Goal: Transaction & Acquisition: Purchase product/service

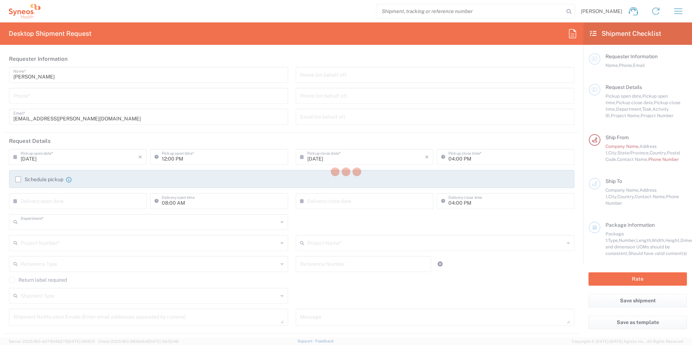
type input "8561"
type input "North Carolina"
type input "United States"
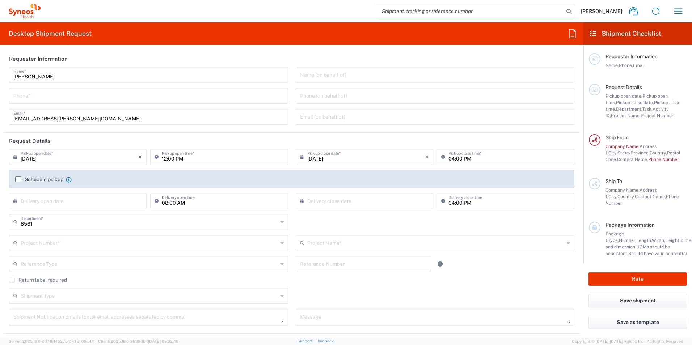
type input "Syneos Health, LLC-Morrisville NC US"
click at [676, 14] on icon "button" at bounding box center [679, 10] width 8 height 5
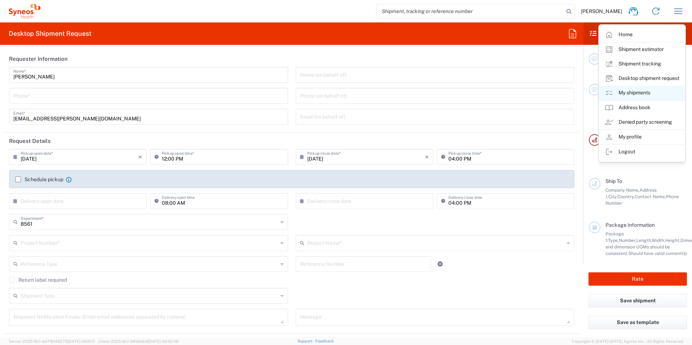
click at [638, 93] on link "My shipments" at bounding box center [642, 93] width 86 height 14
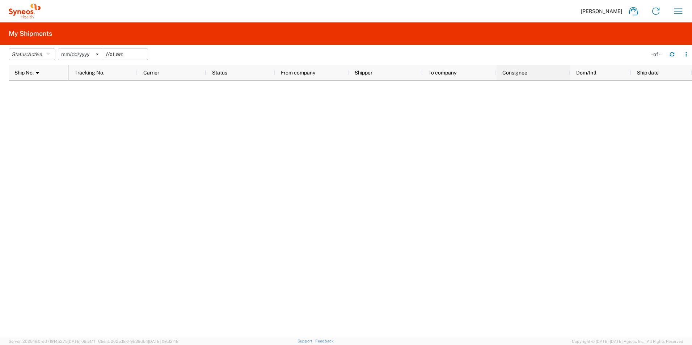
click at [537, 75] on div "Consignee" at bounding box center [535, 73] width 65 height 12
click at [681, 10] on icon "button" at bounding box center [679, 11] width 12 height 12
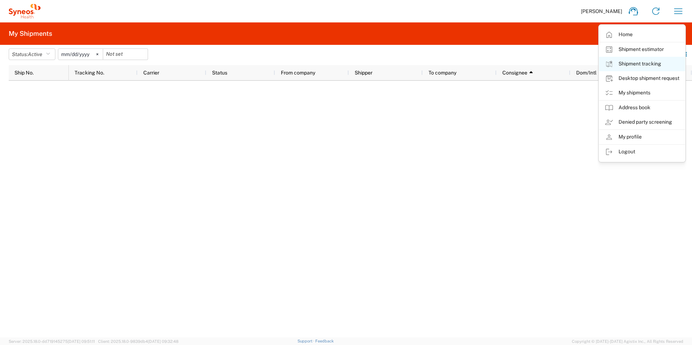
click at [640, 61] on link "Shipment tracking" at bounding box center [642, 64] width 86 height 14
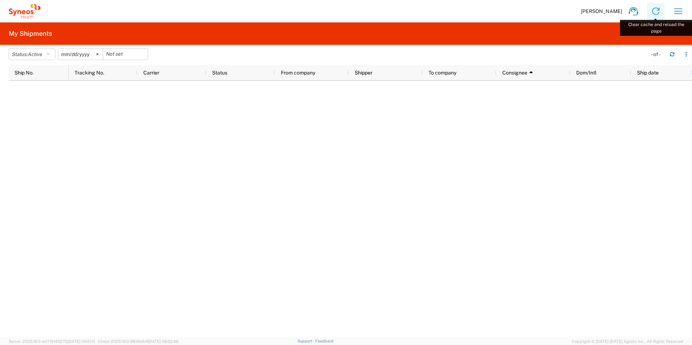
click at [656, 9] on icon at bounding box center [656, 11] width 12 height 12
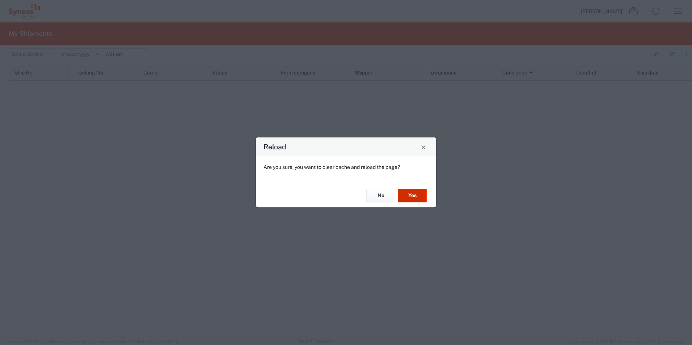
click at [412, 197] on button "Yes" at bounding box center [412, 195] width 29 height 13
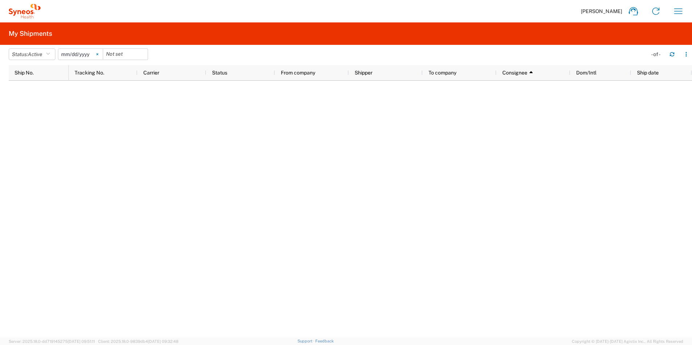
click at [98, 53] on icon at bounding box center [97, 54] width 2 height 2
click at [81, 55] on input "date" at bounding box center [80, 54] width 45 height 11
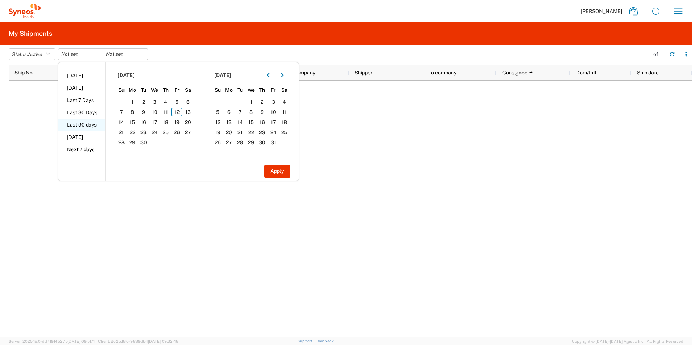
click at [91, 124] on li "Last 90 days" at bounding box center [81, 125] width 47 height 12
type input "2025-06-15"
type input "2025-09-12"
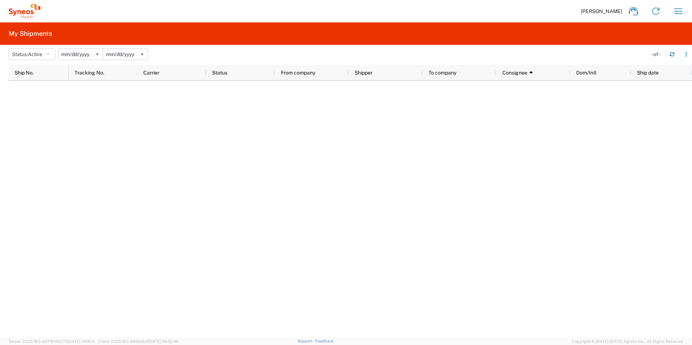
click at [688, 7] on div "Pavithra Jayaraman Home Shipment estimator Shipment tracking Desktop shipment r…" at bounding box center [365, 11] width 649 height 17
click at [679, 12] on icon "button" at bounding box center [679, 11] width 12 height 12
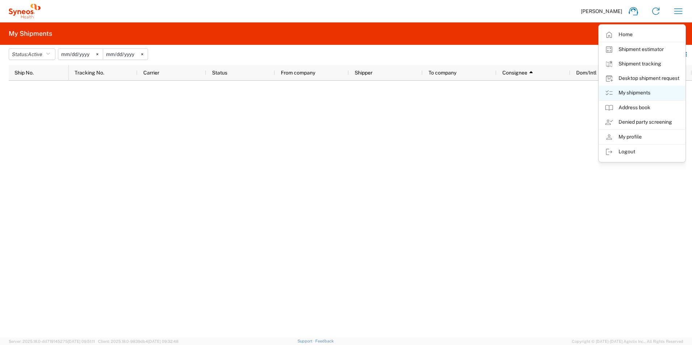
click at [631, 89] on link "My shipments" at bounding box center [642, 93] width 86 height 14
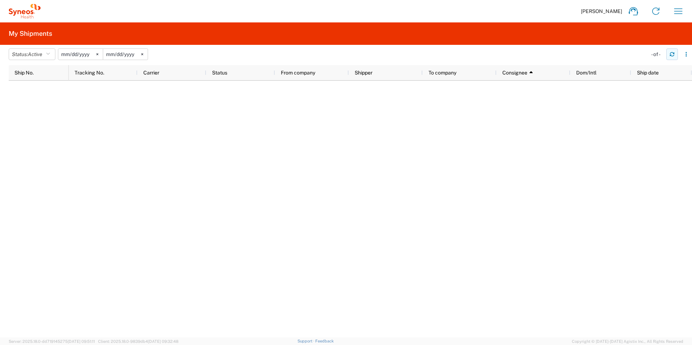
click at [672, 53] on icon "button" at bounding box center [672, 54] width 5 height 5
click at [533, 72] on div "Consignee 1" at bounding box center [535, 73] width 65 height 12
click at [678, 9] on icon "button" at bounding box center [679, 10] width 8 height 5
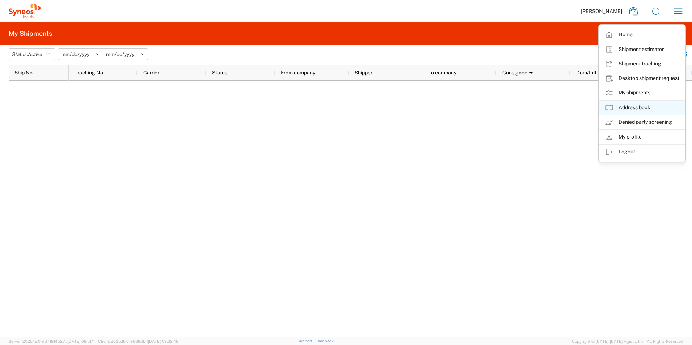
click at [636, 107] on link "Address book" at bounding box center [642, 108] width 86 height 14
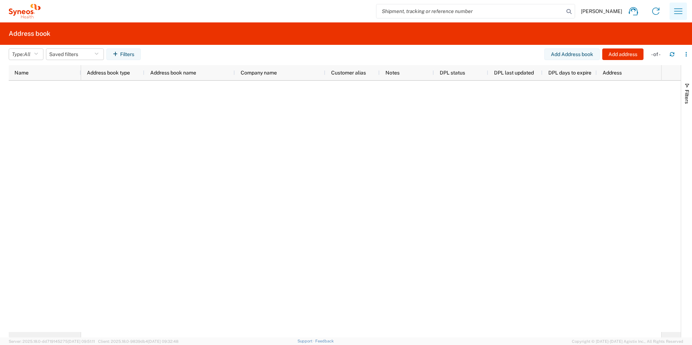
click at [682, 13] on icon "button" at bounding box center [679, 11] width 12 height 12
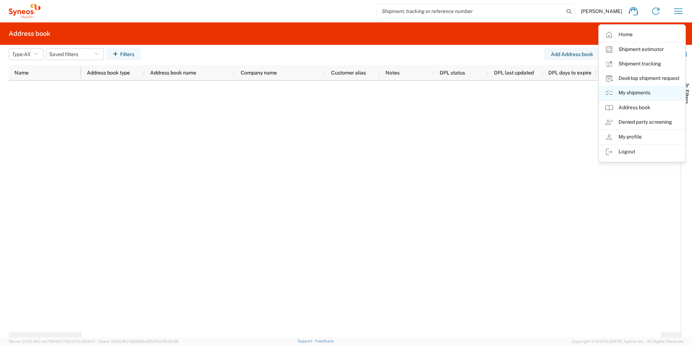
click at [638, 93] on link "My shipments" at bounding box center [642, 93] width 86 height 14
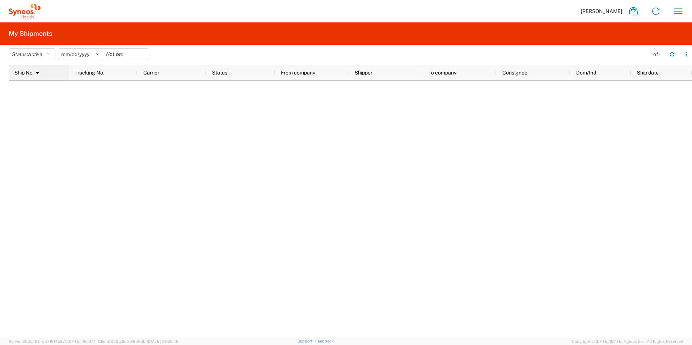
click at [34, 72] on span "Ship No." at bounding box center [23, 73] width 19 height 6
click at [658, 54] on div "- of -" at bounding box center [657, 54] width 13 height 7
click at [684, 55] on button "button" at bounding box center [687, 55] width 12 height 12
click at [651, 74] on div "Download" at bounding box center [649, 73] width 40 height 14
drag, startPoint x: 286, startPoint y: 160, endPoint x: 363, endPoint y: 118, distance: 87.5
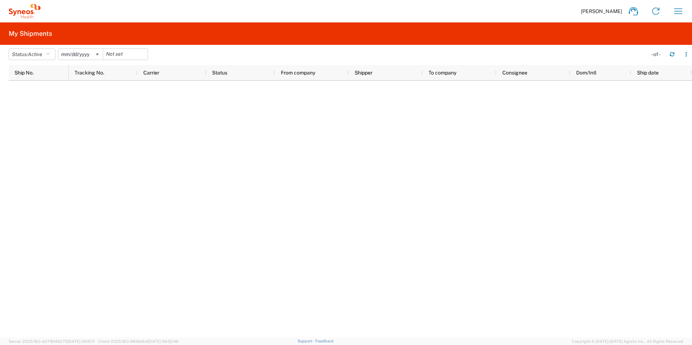
click at [286, 160] on div at bounding box center [381, 209] width 624 height 257
click at [681, 13] on icon "button" at bounding box center [679, 11] width 12 height 12
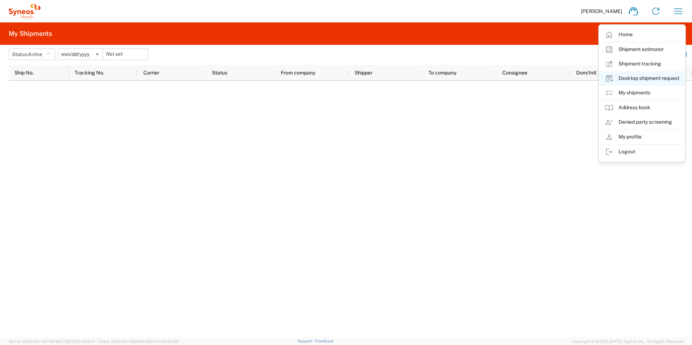
click at [638, 78] on link "Desktop shipment request" at bounding box center [642, 78] width 86 height 14
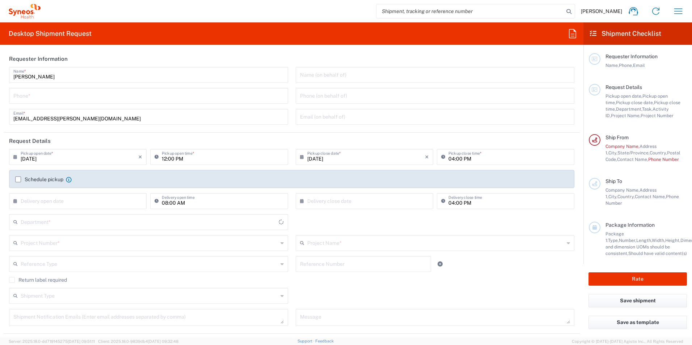
type input "[US_STATE]"
type input "8561"
type input "Syneos Health, LLC-[GEOGRAPHIC_DATA] [GEOGRAPHIC_DATA] [GEOGRAPHIC_DATA]"
click at [673, 11] on icon "button" at bounding box center [679, 11] width 12 height 12
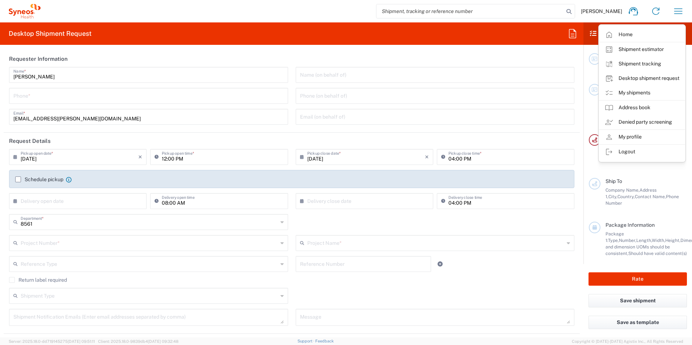
click at [639, 49] on link "Shipment estimator" at bounding box center [642, 49] width 86 height 14
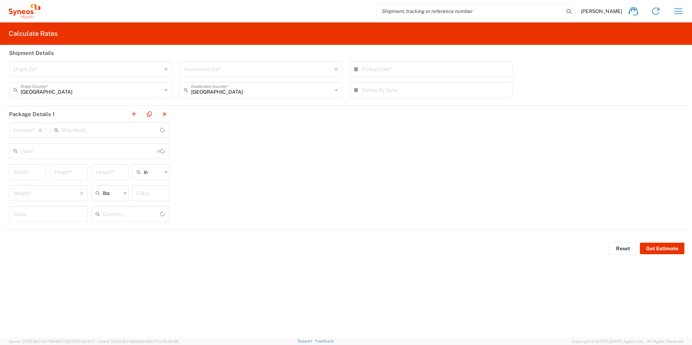
type input "US Dollar"
click at [676, 13] on icon "button" at bounding box center [679, 11] width 12 height 12
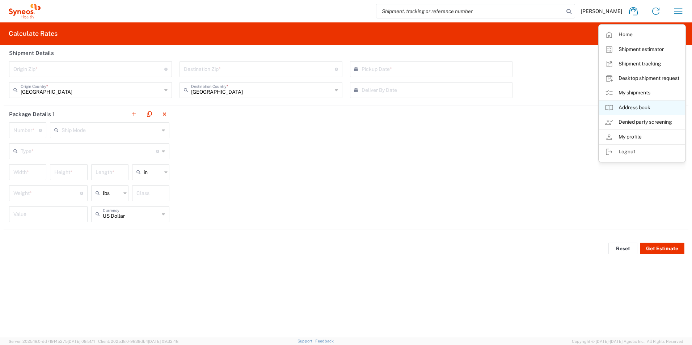
click at [631, 109] on link "Address book" at bounding box center [642, 108] width 86 height 14
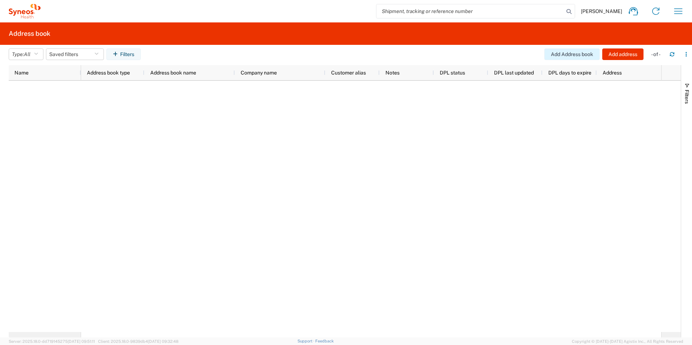
click at [574, 55] on button "Add Address book" at bounding box center [572, 55] width 55 height 12
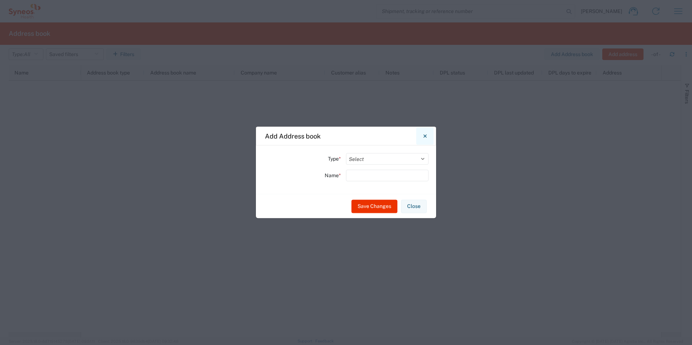
click at [424, 137] on icon "Close" at bounding box center [425, 136] width 3 height 7
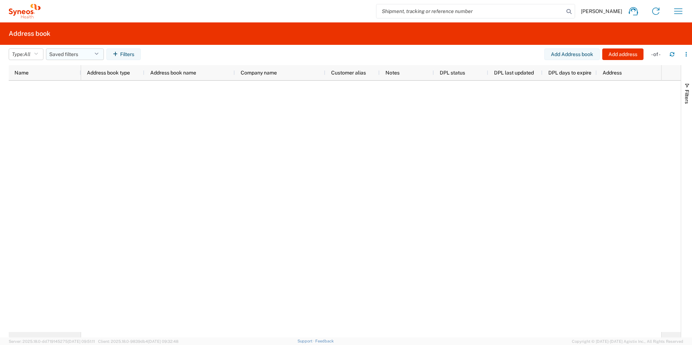
click at [100, 49] on button "Saved filters" at bounding box center [75, 55] width 58 height 12
click at [105, 158] on div at bounding box center [371, 207] width 580 height 252
click at [36, 53] on button "Type: All" at bounding box center [26, 55] width 35 height 12
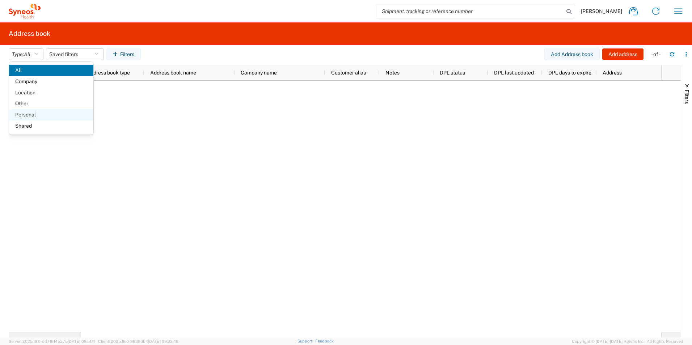
click at [35, 117] on span "Personal" at bounding box center [51, 114] width 84 height 11
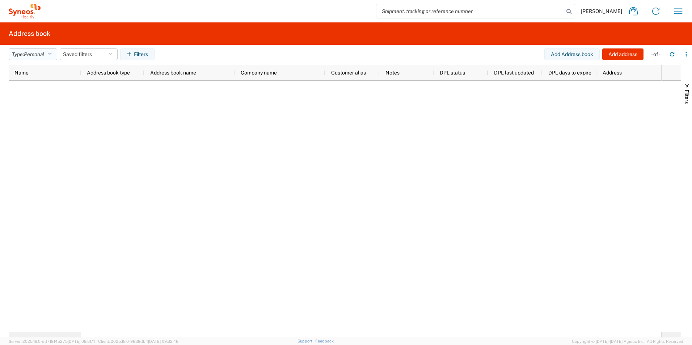
click at [50, 54] on icon "button" at bounding box center [50, 54] width 4 height 5
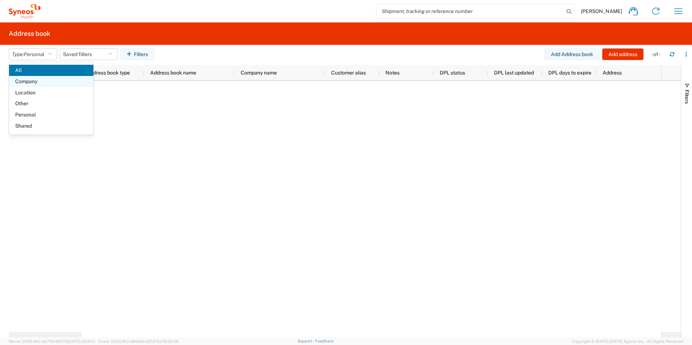
click at [42, 82] on span "Company" at bounding box center [51, 81] width 84 height 11
click at [669, 10] on div "Pavithra Jayaraman Home Shipment estimator Shipment tracking Desktop shipment r…" at bounding box center [365, 11] width 649 height 17
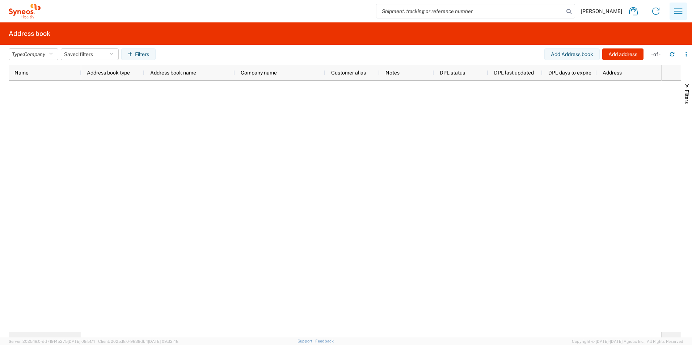
click at [671, 11] on button "button" at bounding box center [678, 11] width 17 height 17
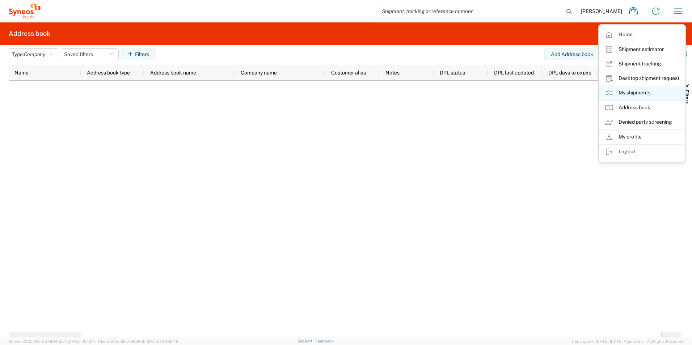
click at [649, 94] on link "My shipments" at bounding box center [642, 93] width 86 height 14
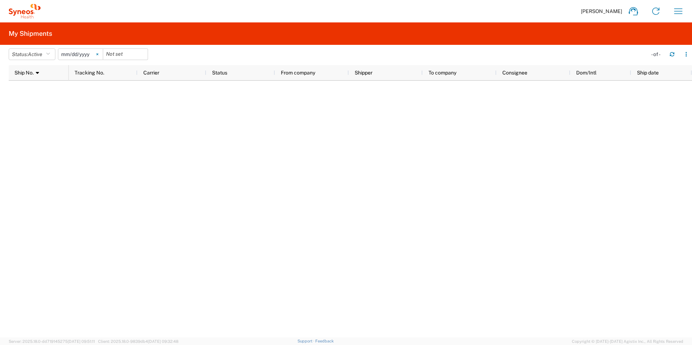
click at [99, 53] on svg-icon at bounding box center [97, 54] width 11 height 11
click at [673, 53] on icon "button" at bounding box center [672, 54] width 5 height 5
click at [684, 55] on button "button" at bounding box center [687, 55] width 12 height 12
click at [644, 101] on agx-table-column-manager-action "Manage columns" at bounding box center [649, 102] width 40 height 14
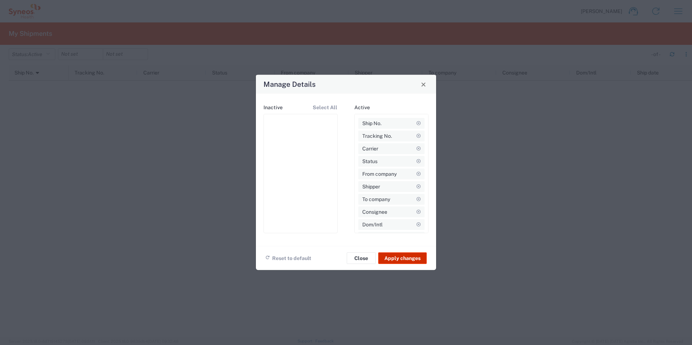
click at [408, 261] on button "Apply changes" at bounding box center [402, 259] width 49 height 12
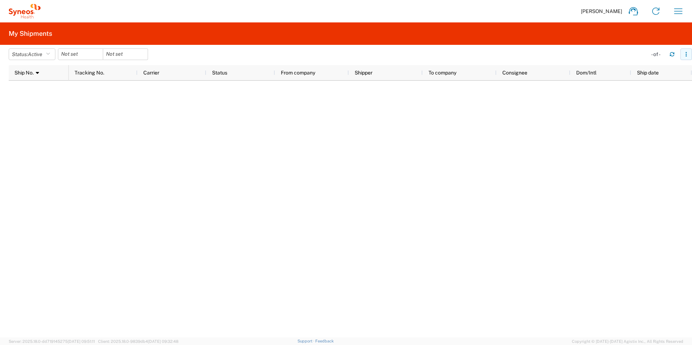
click at [683, 54] on button "button" at bounding box center [687, 55] width 12 height 12
click at [652, 104] on agx-table-column-manager-action "Manage columns" at bounding box center [649, 102] width 40 height 14
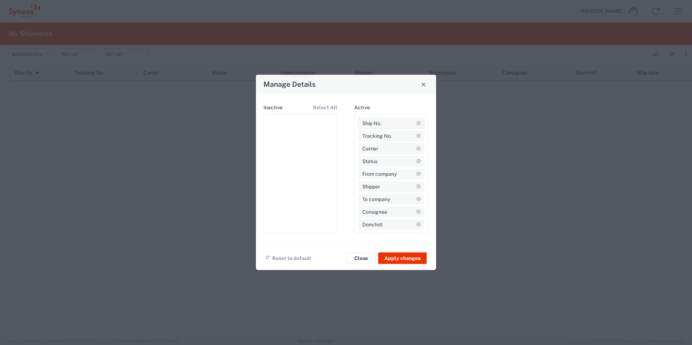
click at [369, 122] on span "Ship No." at bounding box center [371, 123] width 19 height 11
click at [277, 121] on span "Ship No." at bounding box center [281, 123] width 19 height 11
click at [284, 261] on button "Reset to default" at bounding box center [288, 258] width 46 height 13
click at [387, 261] on button "Apply changes" at bounding box center [402, 259] width 49 height 12
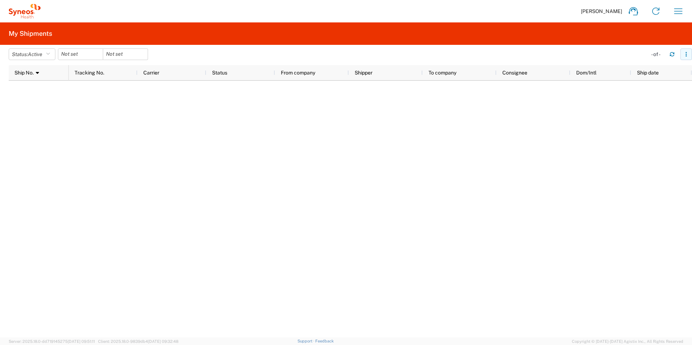
click at [683, 58] on button "button" at bounding box center [687, 55] width 12 height 12
click at [642, 102] on agx-table-column-manager-action "Manage columns" at bounding box center [649, 102] width 40 height 14
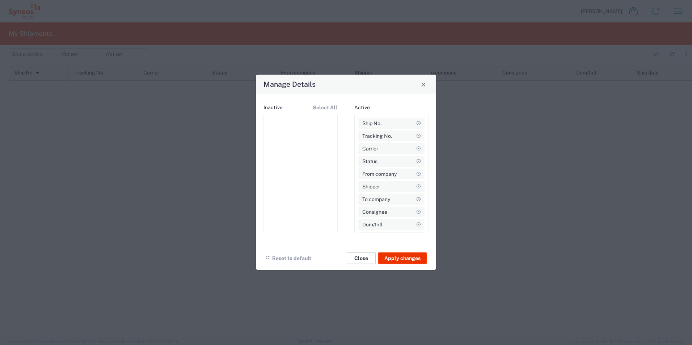
click at [356, 260] on button "Close" at bounding box center [361, 259] width 29 height 12
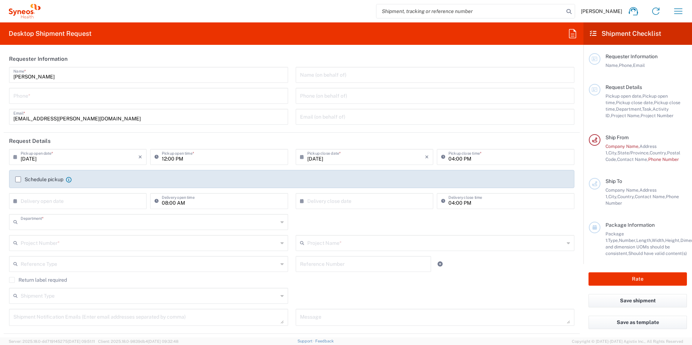
type input "8561"
type input "[US_STATE]"
type input "[GEOGRAPHIC_DATA]"
type input "Syneos Health, LLC-[GEOGRAPHIC_DATA] [GEOGRAPHIC_DATA] [GEOGRAPHIC_DATA]"
click at [683, 9] on icon "button" at bounding box center [679, 10] width 8 height 5
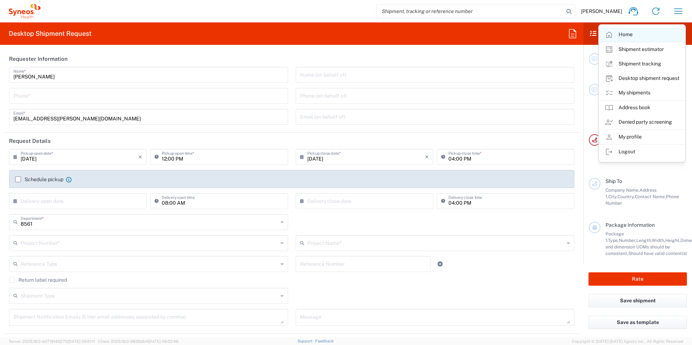
click at [622, 31] on link "Home" at bounding box center [642, 35] width 86 height 14
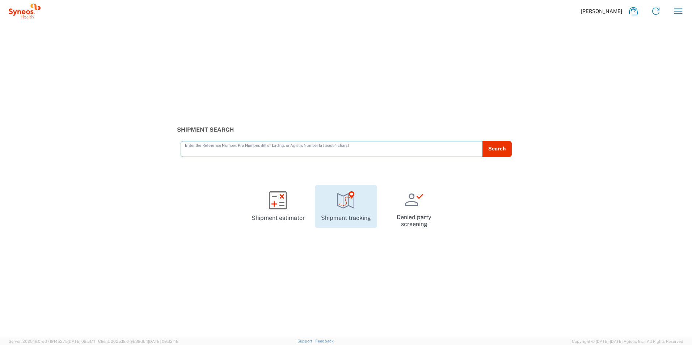
click at [349, 204] on icon at bounding box center [346, 201] width 18 height 18
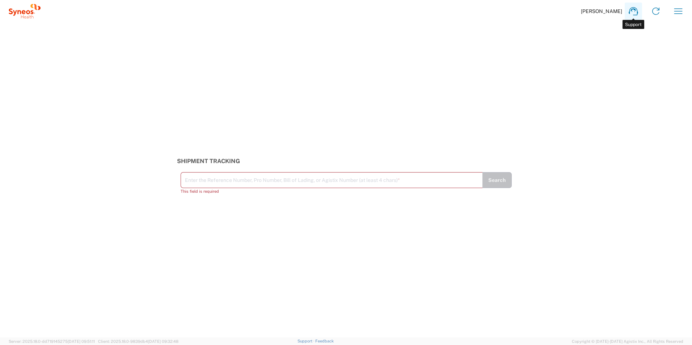
click at [632, 13] on icon at bounding box center [634, 11] width 12 height 12
click at [679, 8] on icon "button" at bounding box center [679, 11] width 12 height 12
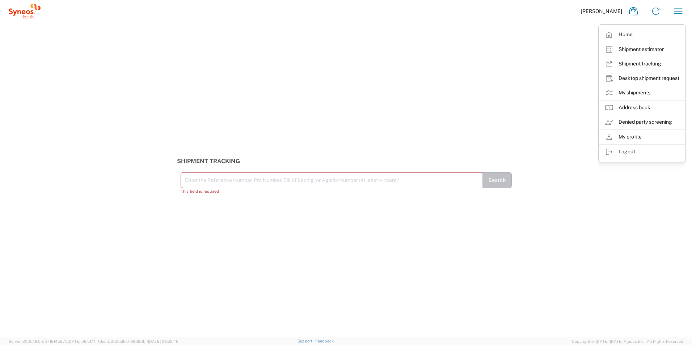
click at [630, 93] on link "My shipments" at bounding box center [642, 93] width 86 height 14
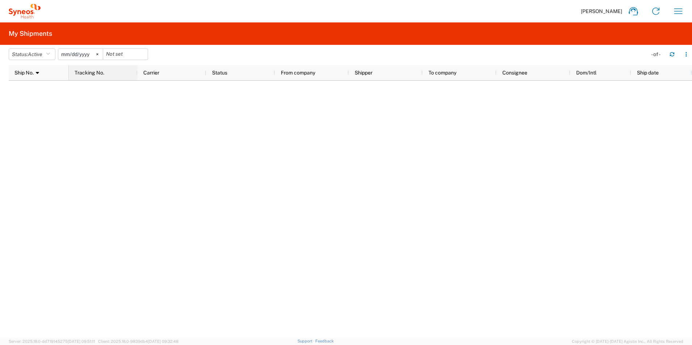
click at [99, 69] on div "Tracking No." at bounding box center [105, 73] width 60 height 12
click at [29, 72] on span "Ship No." at bounding box center [23, 73] width 19 height 6
click at [47, 55] on button "Status: Active" at bounding box center [32, 55] width 47 height 12
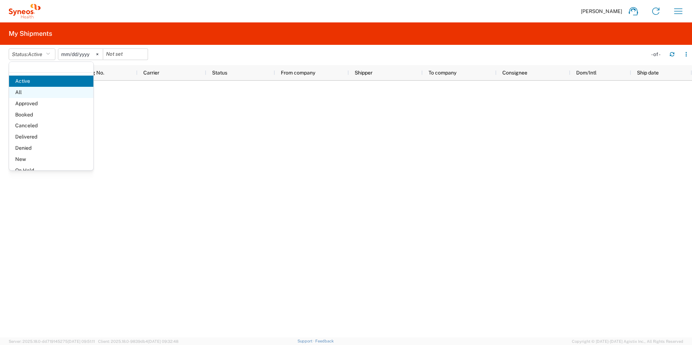
click at [37, 92] on span "All" at bounding box center [51, 92] width 84 height 11
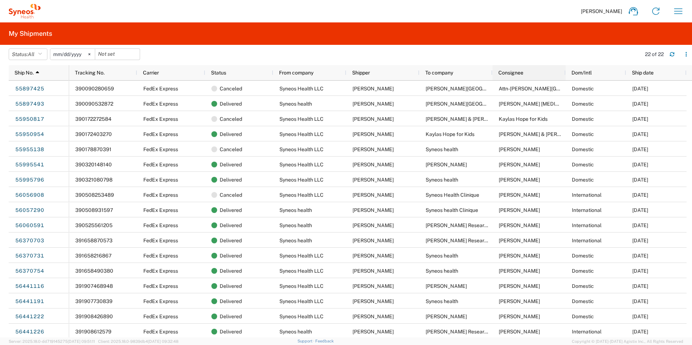
click at [517, 75] on span "Consignee" at bounding box center [511, 73] width 25 height 6
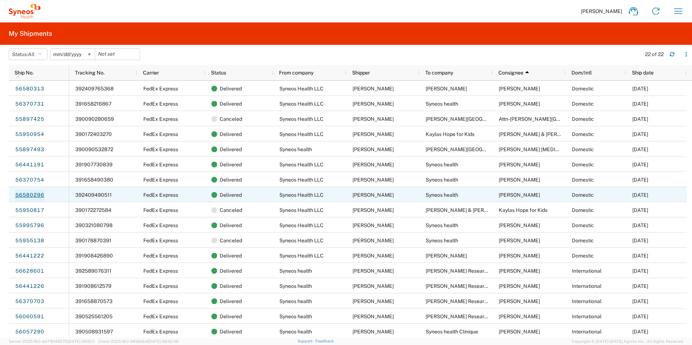
click at [33, 194] on link "56580296" at bounding box center [30, 196] width 30 height 12
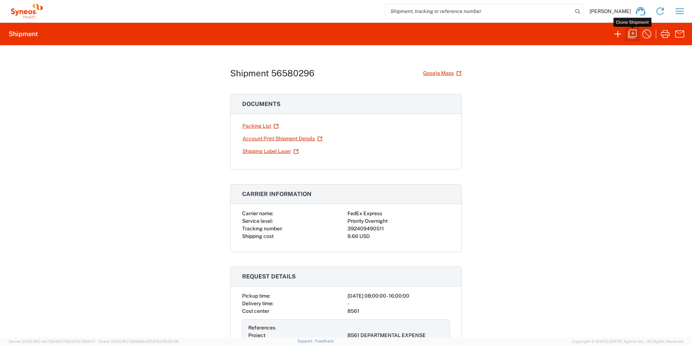
click at [630, 33] on icon "button" at bounding box center [633, 34] width 12 height 12
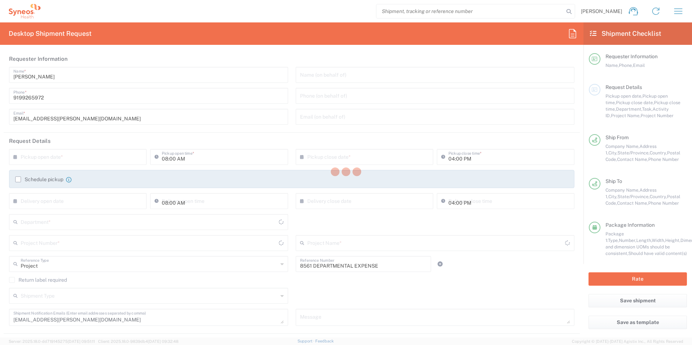
type input "[US_STATE]"
type input "Envelope"
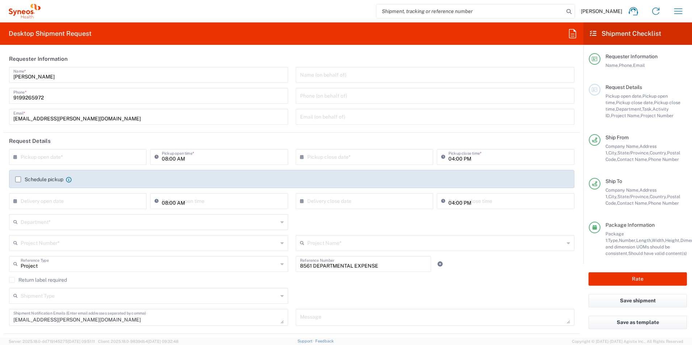
click at [101, 162] on input "text" at bounding box center [80, 156] width 118 height 13
click at [109, 203] on span "13" at bounding box center [110, 202] width 10 height 10
type input "[DATE]"
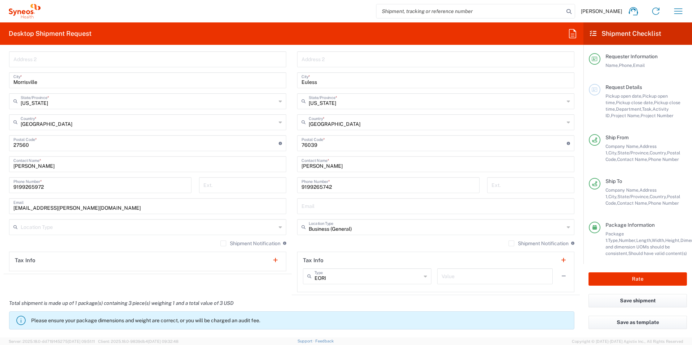
scroll to position [253, 0]
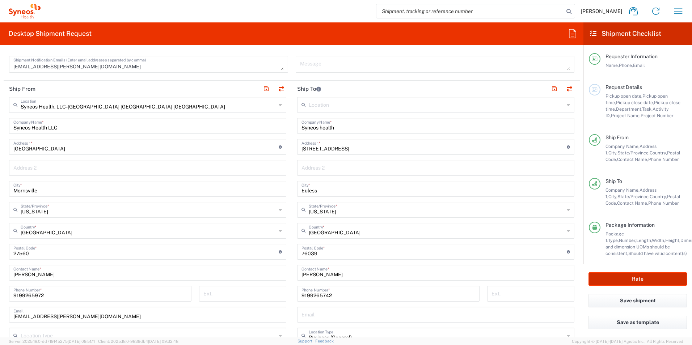
click at [635, 281] on button "Rate" at bounding box center [638, 279] width 98 height 13
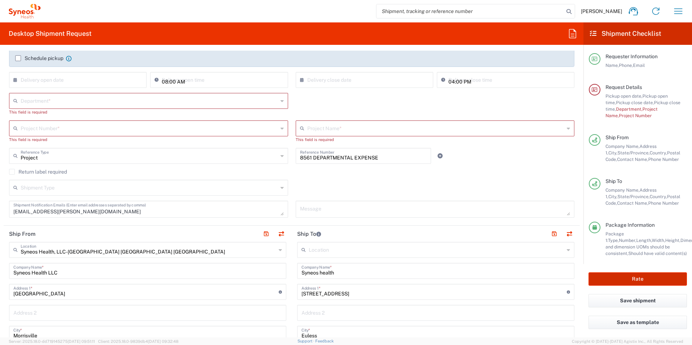
scroll to position [49, 0]
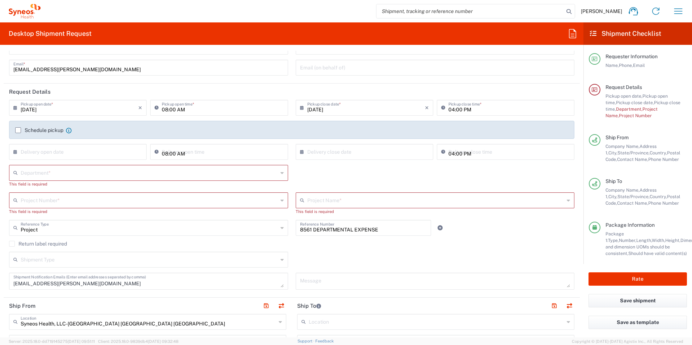
click at [43, 173] on input "text" at bounding box center [149, 172] width 257 height 13
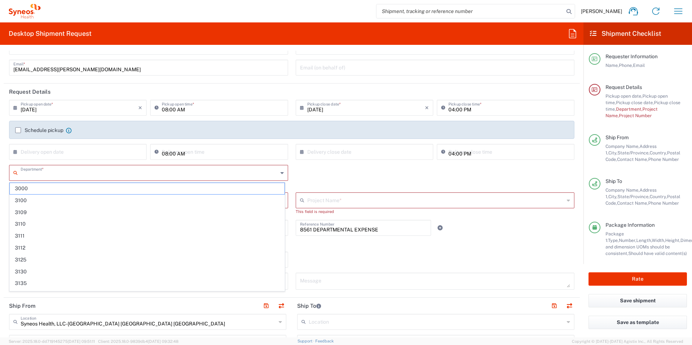
click at [43, 173] on input "text" at bounding box center [149, 172] width 257 height 13
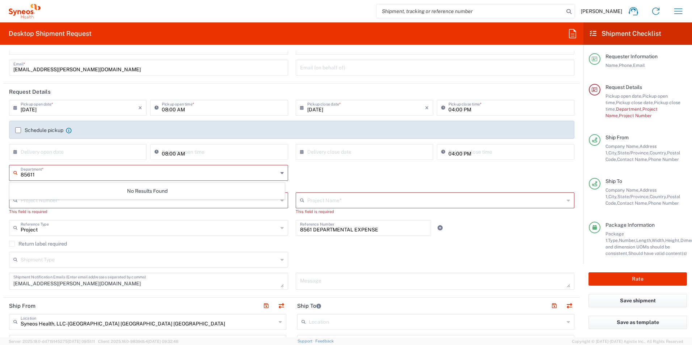
type input "8561"
drag, startPoint x: 43, startPoint y: 173, endPoint x: -42, endPoint y: 174, distance: 85.8
click at [0, 174] on html "Pavithra Jayaraman Home Shipment estimator Shipment tracking Desktop shipment r…" at bounding box center [346, 172] width 692 height 345
click at [275, 174] on input "text" at bounding box center [149, 172] width 257 height 13
click at [281, 174] on icon at bounding box center [282, 173] width 3 height 12
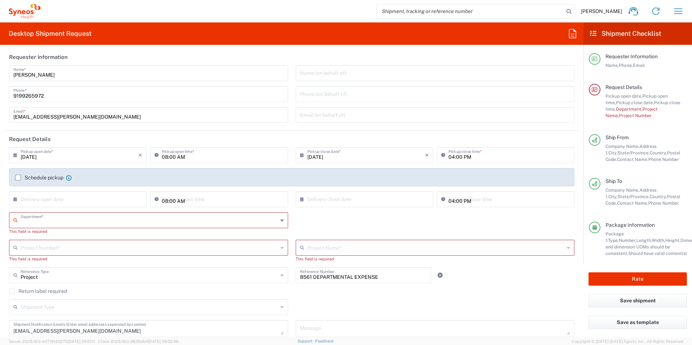
scroll to position [0, 0]
click at [32, 225] on input "text" at bounding box center [149, 221] width 257 height 13
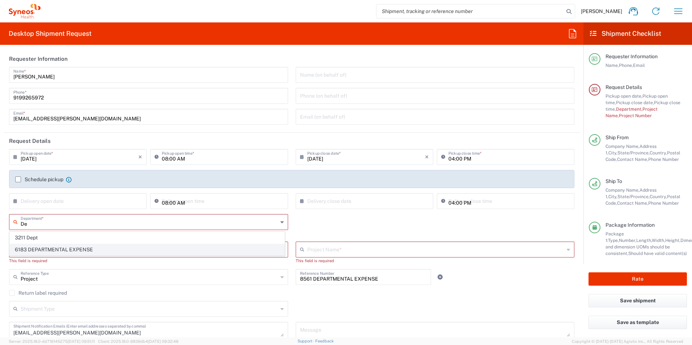
click at [43, 250] on span "6183 DEPARTMENTAL EXPENSE" at bounding box center [147, 249] width 275 height 11
type input "6183 DEPARTMENTAL EXPENSE"
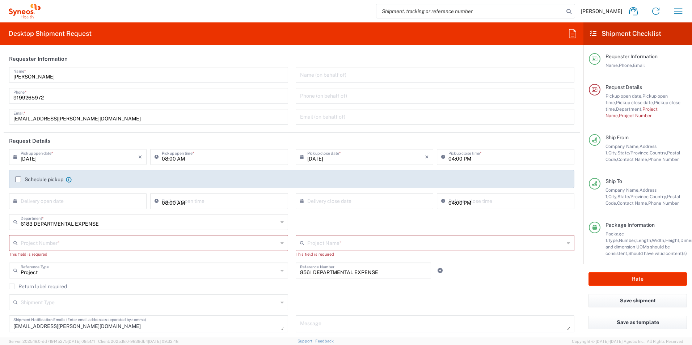
click at [44, 245] on input "text" at bounding box center [149, 242] width 257 height 13
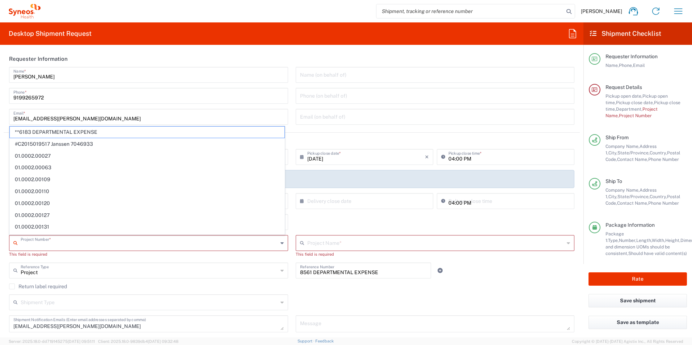
click at [44, 245] on input "text" at bounding box center [149, 242] width 257 height 13
click at [58, 132] on span "**6183 DEPARTMENTAL EXPENSE" at bounding box center [147, 132] width 275 height 11
type input "**6183 DEPARTMENTAL EXPENSE"
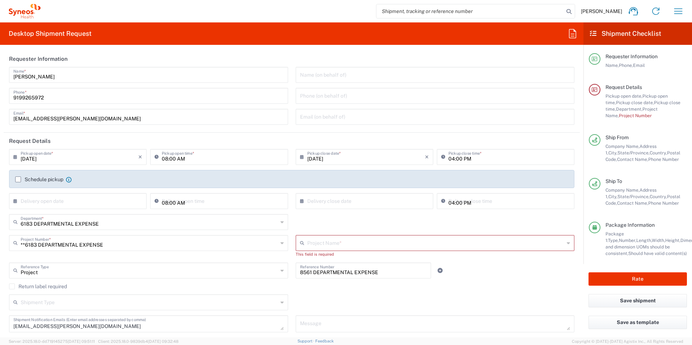
type input "6183"
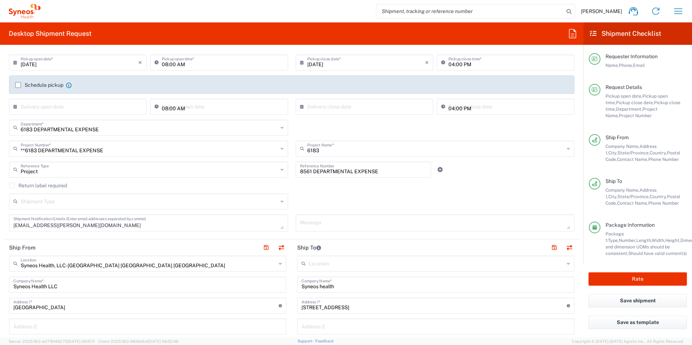
scroll to position [36, 0]
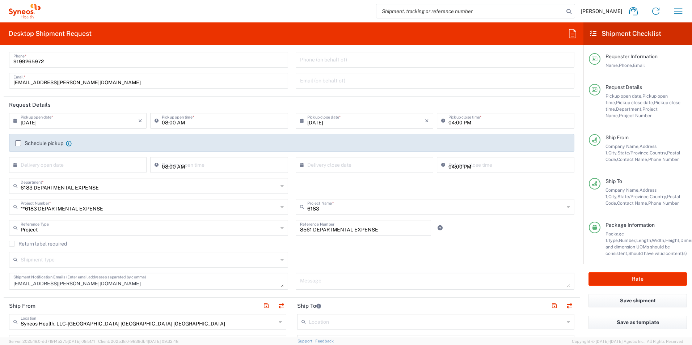
click at [277, 207] on div "**6183 DEPARTMENTAL EXPENSE Project Number *" at bounding box center [148, 207] width 279 height 16
type input "**6183 DEPARTMENTAL EXPENSE"
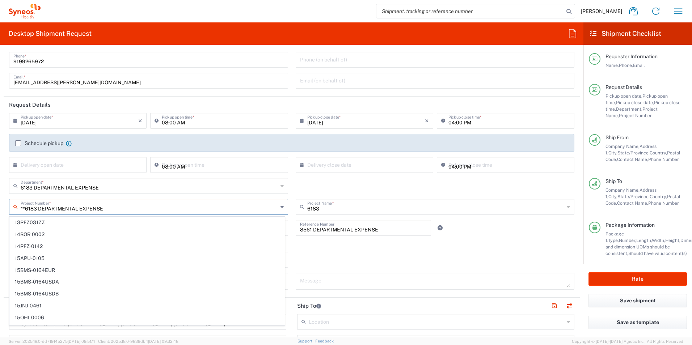
scroll to position [4628, 0]
click at [118, 190] on input "text" at bounding box center [149, 185] width 257 height 13
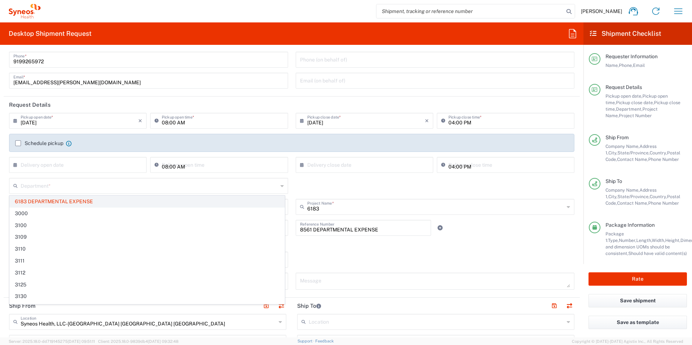
click at [85, 204] on span "6183 DEPARTMENTAL EXPENSE" at bounding box center [147, 201] width 275 height 11
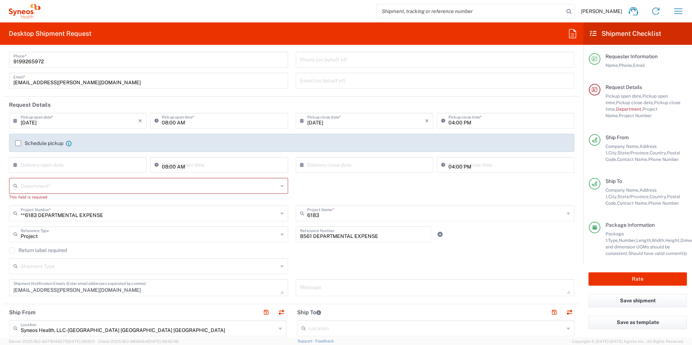
click at [60, 187] on input "text" at bounding box center [149, 185] width 257 height 13
click at [35, 214] on span "6183 DEPARTMENTAL EXPENSE" at bounding box center [147, 213] width 275 height 11
type input "6183 DEPARTMENTAL EXPENSE"
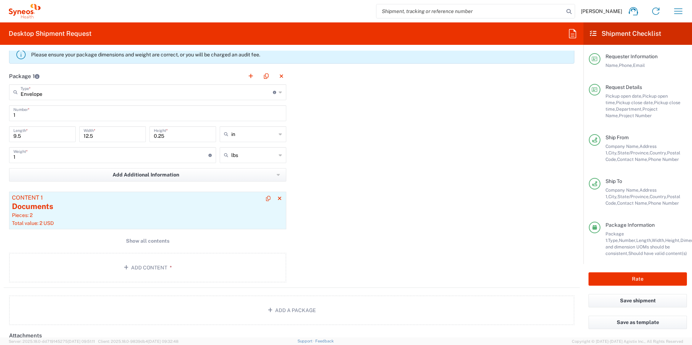
scroll to position [616, 0]
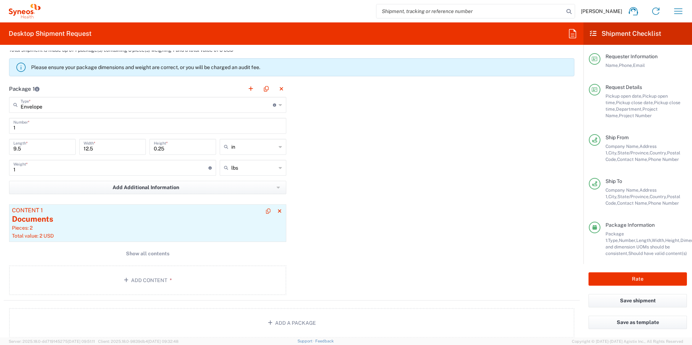
click at [55, 223] on div "Documents" at bounding box center [148, 219] width 272 height 11
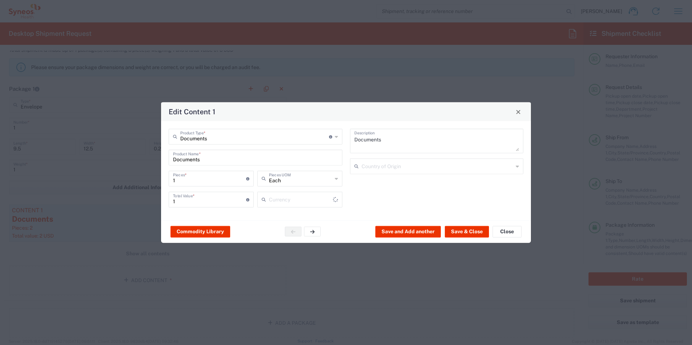
type input "US Dollar"
click at [470, 231] on button "Save & Close" at bounding box center [467, 232] width 44 height 12
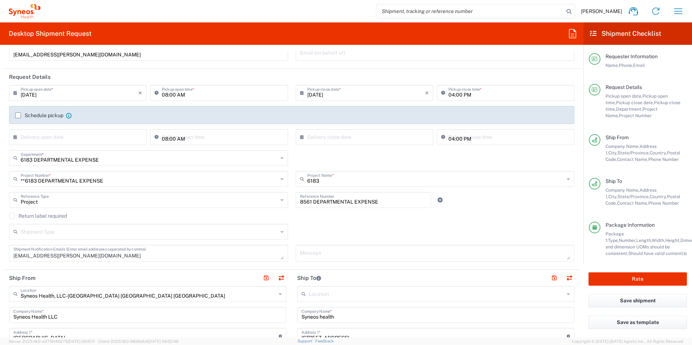
scroll to position [72, 0]
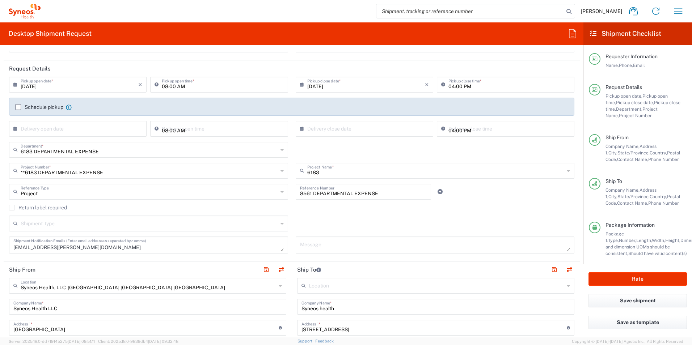
click at [418, 193] on input "8561 DEPARTMENTAL EXPENSE" at bounding box center [363, 191] width 127 height 13
drag, startPoint x: 418, startPoint y: 193, endPoint x: 203, endPoint y: 191, distance: 215.5
click at [203, 191] on div "Project Reference Type Project Account Type Activity ID Airline Appointment Num…" at bounding box center [291, 194] width 573 height 21
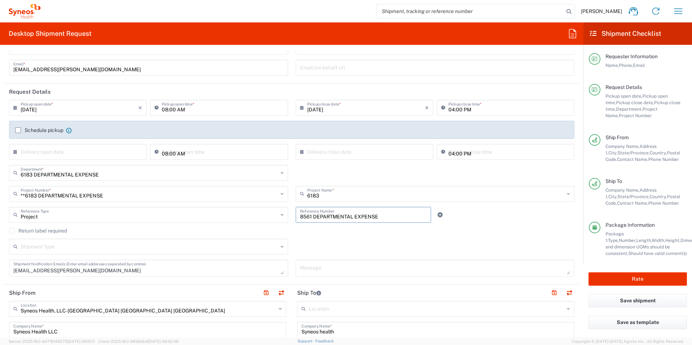
scroll to position [36, 0]
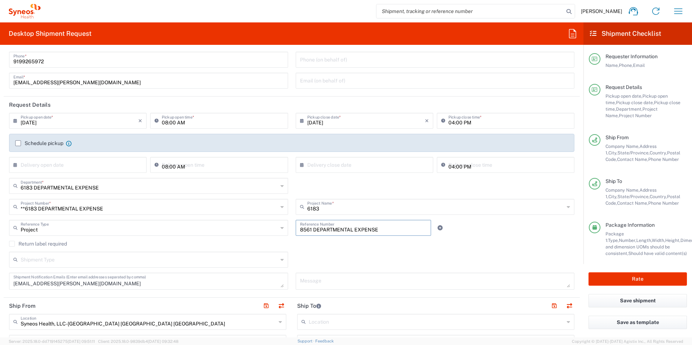
click at [323, 230] on input "8561 DEPARTMENTAL EXPENSE" at bounding box center [363, 227] width 127 height 13
click at [322, 243] on agx-checkbox-control "Return label required" at bounding box center [292, 244] width 566 height 6
click at [277, 186] on div "6183 DEPARTMENTAL EXPENSE Department *" at bounding box center [148, 186] width 279 height 16
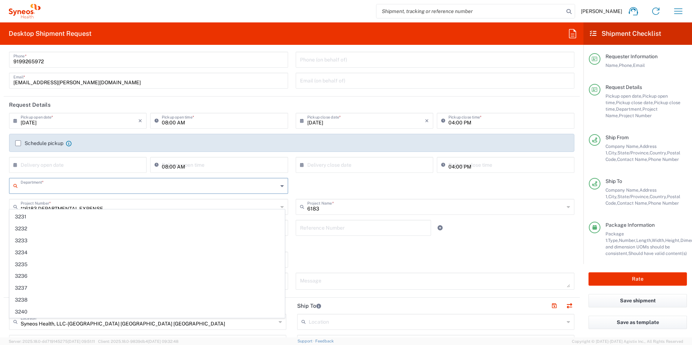
scroll to position [0, 0]
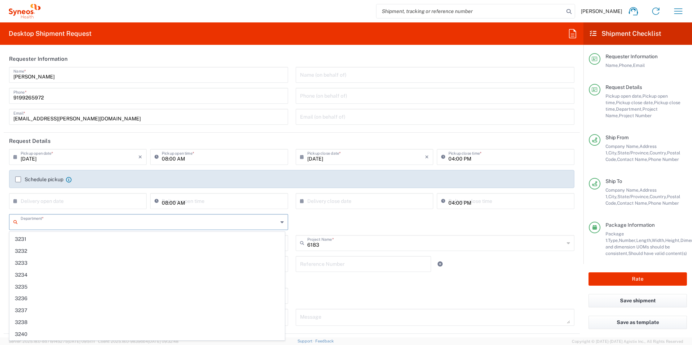
click at [336, 226] on div "Department * 6183 DEPARTMENTAL EXPENSE 3000 3100 3109 3110 3111 3112 3125 3130 …" at bounding box center [291, 224] width 573 height 21
type input "6183 DEPARTMENTAL EXPENSE"
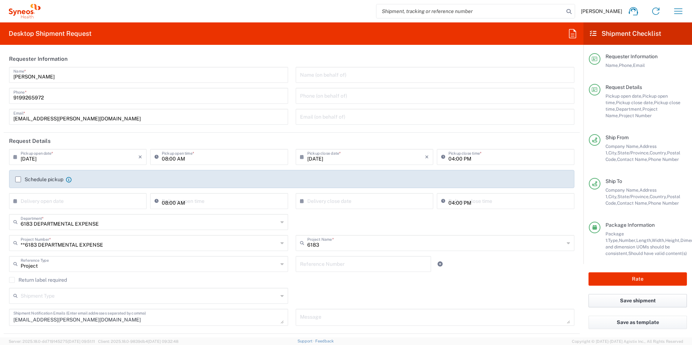
click at [635, 301] on button "Save shipment" at bounding box center [638, 300] width 98 height 13
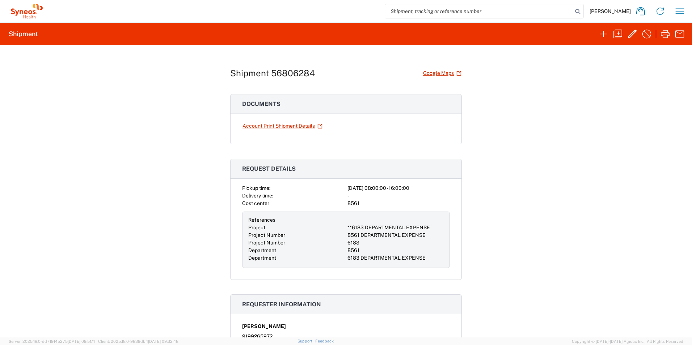
click at [679, 16] on icon "button" at bounding box center [680, 11] width 12 height 12
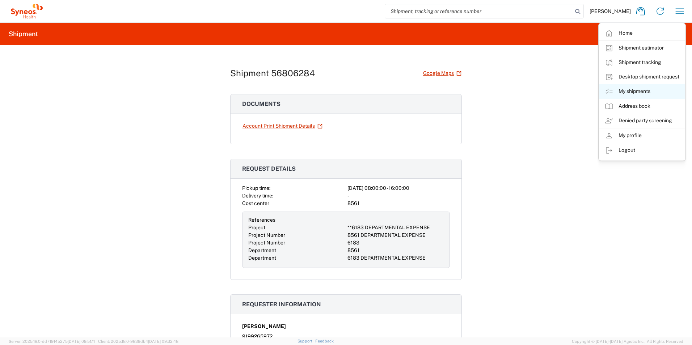
click at [630, 88] on link "My shipments" at bounding box center [642, 91] width 86 height 14
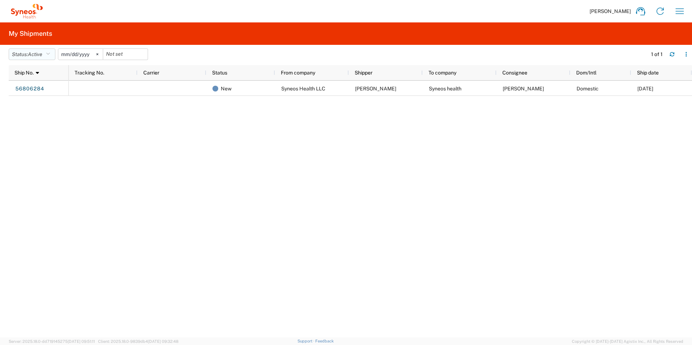
click at [50, 53] on icon "button" at bounding box center [48, 54] width 4 height 5
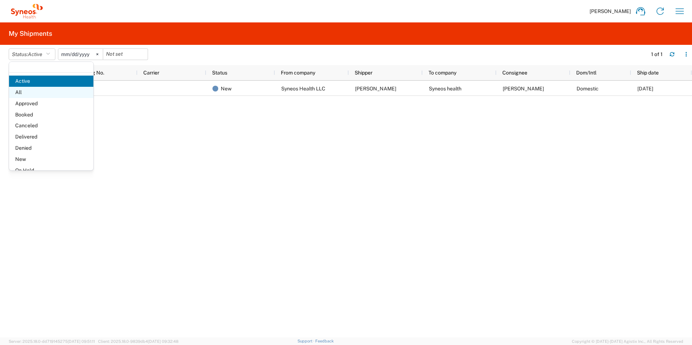
click at [42, 93] on span "All" at bounding box center [51, 92] width 84 height 11
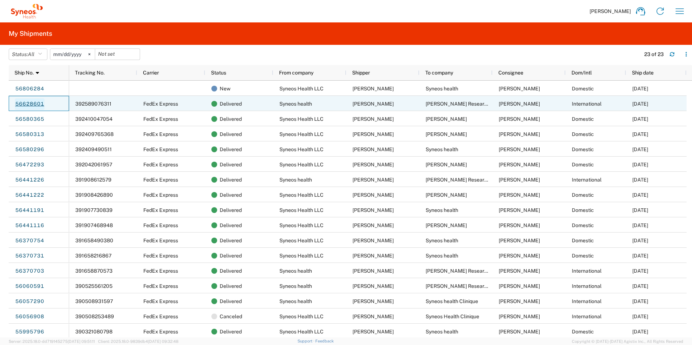
click at [32, 104] on link "56628601" at bounding box center [30, 104] width 30 height 12
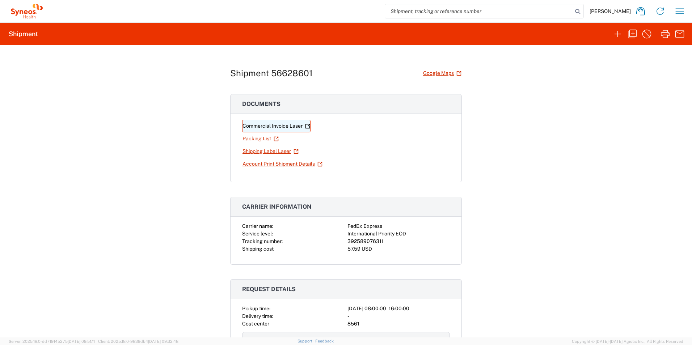
click at [273, 122] on link "Commercial Invoice Laser" at bounding box center [276, 126] width 68 height 13
click at [631, 35] on icon "button" at bounding box center [633, 34] width 12 height 12
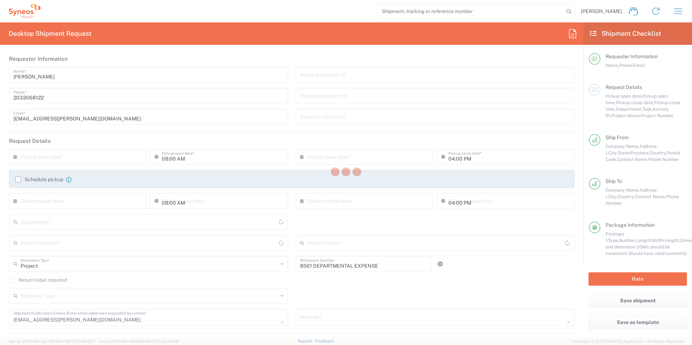
type input "[US_STATE]"
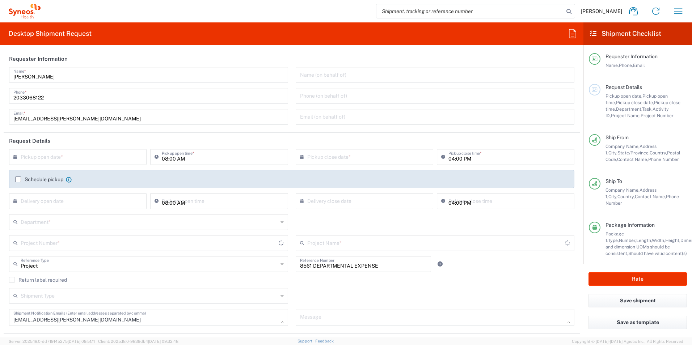
type input "England"
type input "Envelope"
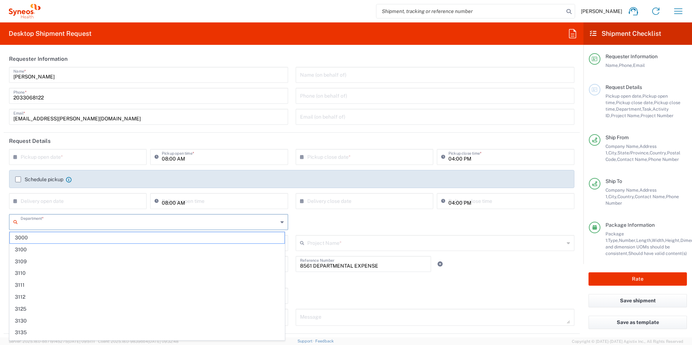
click at [50, 224] on input "text" at bounding box center [149, 221] width 257 height 13
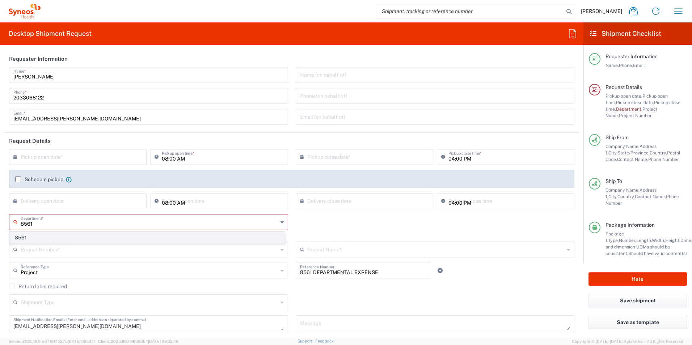
type input "8561"
click at [36, 236] on span "8561" at bounding box center [147, 237] width 275 height 11
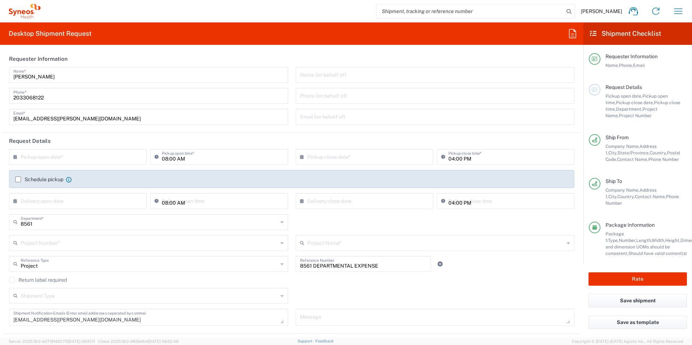
click at [43, 251] on div "Project Number *" at bounding box center [148, 243] width 279 height 16
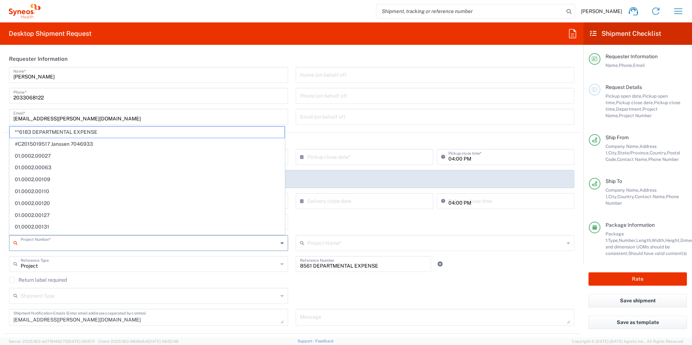
click at [46, 247] on input "text" at bounding box center [149, 242] width 257 height 13
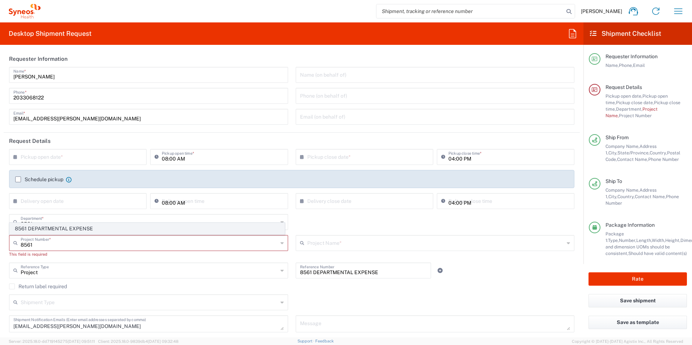
click at [51, 229] on span "8561 DEPARTMENTAL EXPENSE" at bounding box center [147, 228] width 275 height 11
type input "8561 DEPARTMENTAL EXPENSE"
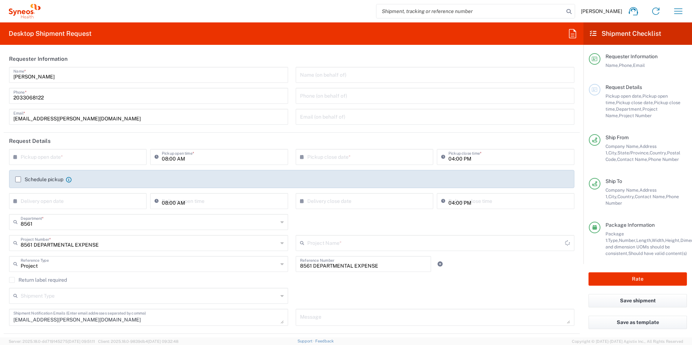
type input "8561 DEPARTMENTAL EXPENSE"
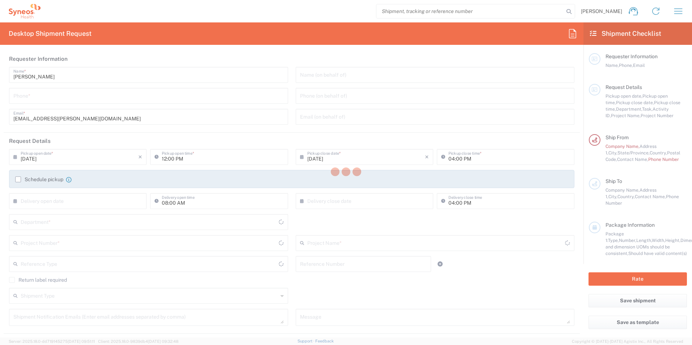
type input "[US_STATE]"
type input "[GEOGRAPHIC_DATA]"
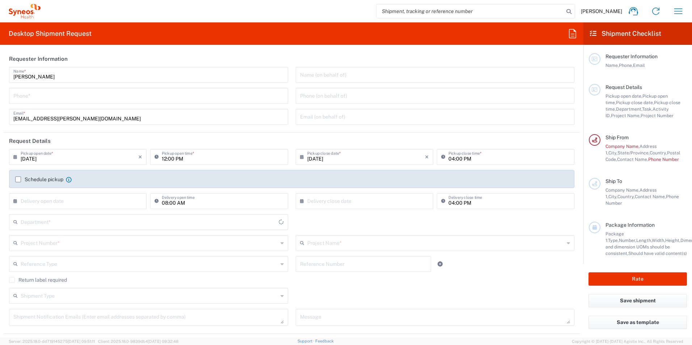
type input "8561"
click at [680, 10] on icon "button" at bounding box center [679, 11] width 12 height 12
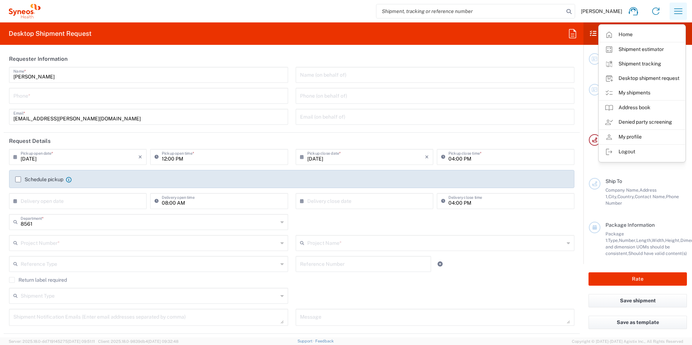
type input "Syneos Health, LLC-[GEOGRAPHIC_DATA] [GEOGRAPHIC_DATA] [GEOGRAPHIC_DATA]"
click at [640, 96] on link "My shipments" at bounding box center [642, 93] width 86 height 14
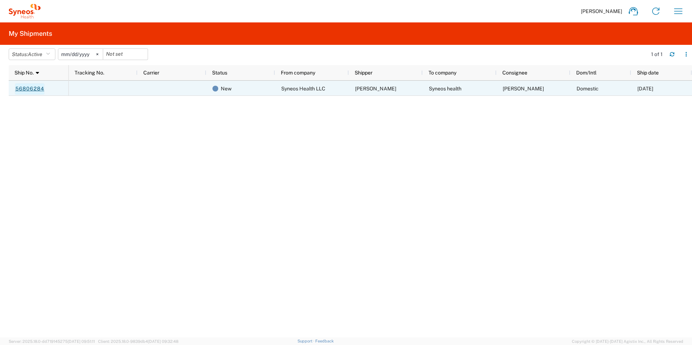
click at [34, 89] on link "56806284" at bounding box center [30, 89] width 30 height 12
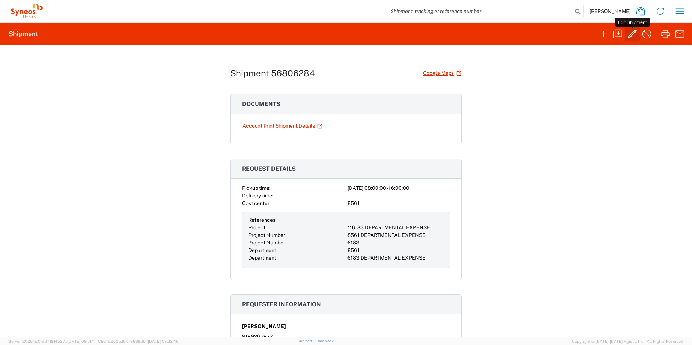
click at [633, 35] on icon "button" at bounding box center [632, 34] width 9 height 9
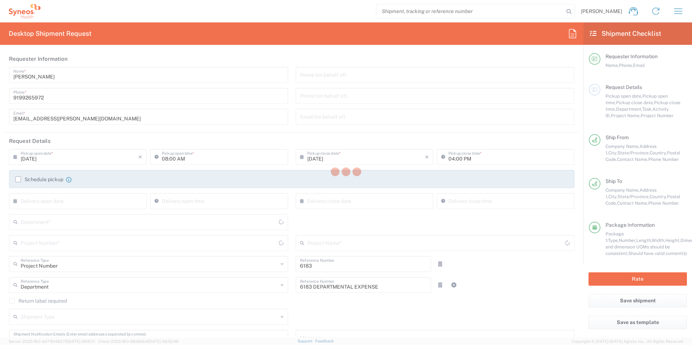
type input "[US_STATE]"
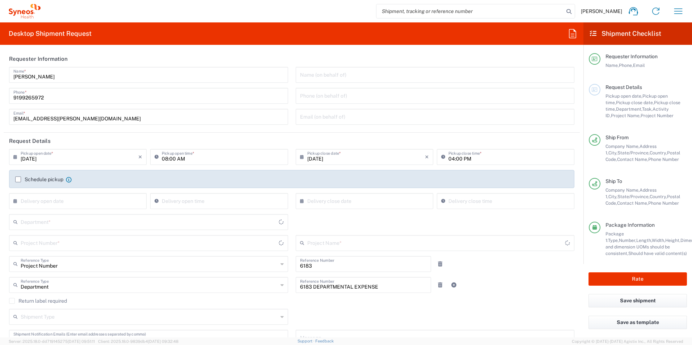
type input "Envelope"
type input "**6183 DEPARTMENTAL EXPENSE"
type input "8561"
type input "8561 DEPARTMENTAL EXPENSE"
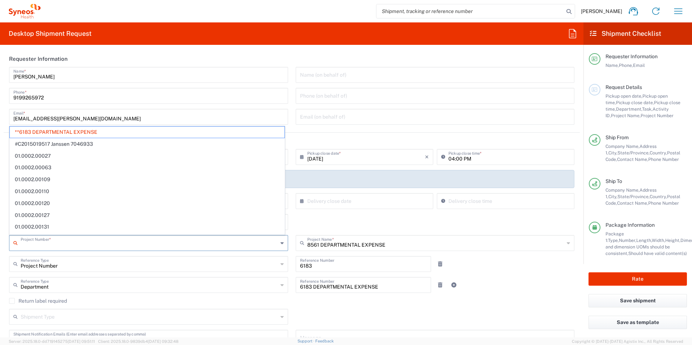
click at [35, 247] on input "text" at bounding box center [149, 242] width 257 height 13
type input "8561"
type input "6183"
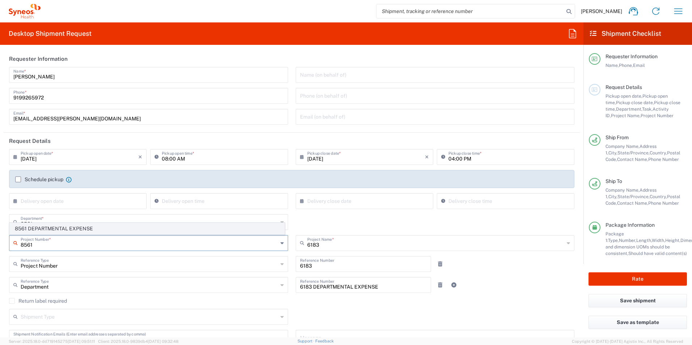
click at [37, 232] on span "8561 DEPARTMENTAL EXPENSE" at bounding box center [147, 228] width 275 height 11
type input "8561 DEPARTMENTAL EXPENSE"
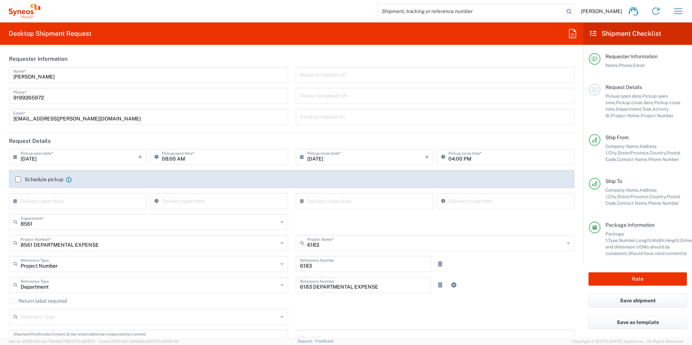
type input "8561 DEPARTMENTAL EXPENSE"
click at [494, 287] on div "Department Reference Type Department Account Type Activity ID Airline Appointme…" at bounding box center [291, 287] width 573 height 21
drag, startPoint x: 359, startPoint y: 267, endPoint x: 259, endPoint y: 267, distance: 99.9
click at [259, 267] on div "Project Number Reference Type Project Number Account Type Activity ID Airline A…" at bounding box center [291, 266] width 573 height 21
click at [439, 265] on link at bounding box center [440, 264] width 10 height 10
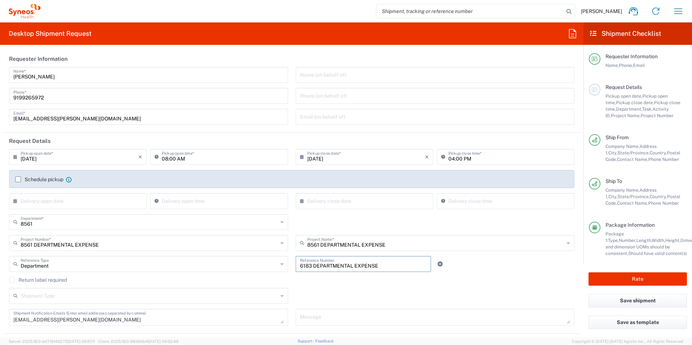
drag, startPoint x: 393, startPoint y: 265, endPoint x: 222, endPoint y: 265, distance: 170.6
click at [222, 265] on div "Department Reference Type Department Account Type Activity ID Airline Appointme…" at bounding box center [291, 266] width 573 height 21
type input "8561"
click at [349, 290] on div "Shipment Type Batch Regular" at bounding box center [291, 298] width 573 height 21
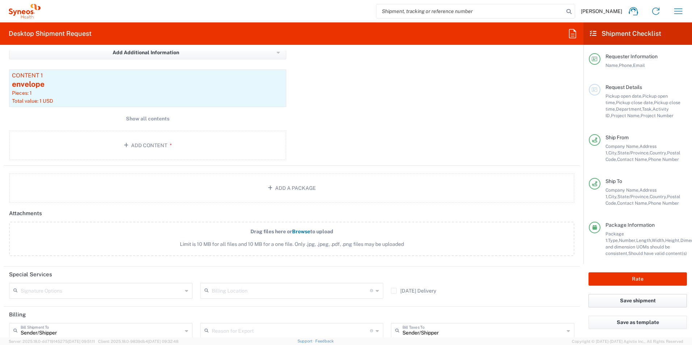
scroll to position [760, 0]
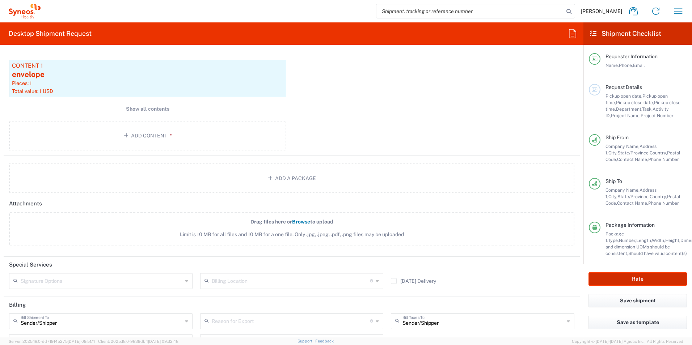
click at [643, 283] on button "Rate" at bounding box center [638, 279] width 98 height 13
type input "8561 DEPARTMENTAL EXPENSE"
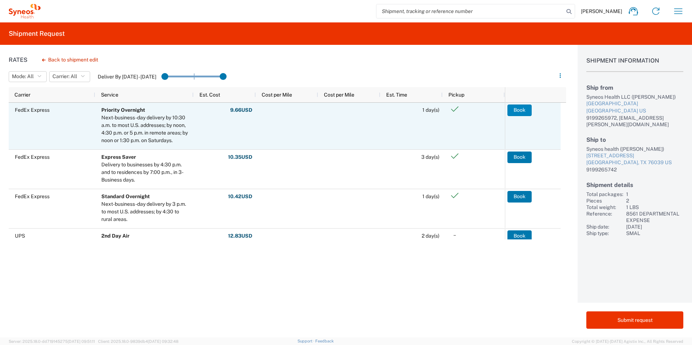
click at [517, 109] on button "Book" at bounding box center [520, 111] width 24 height 12
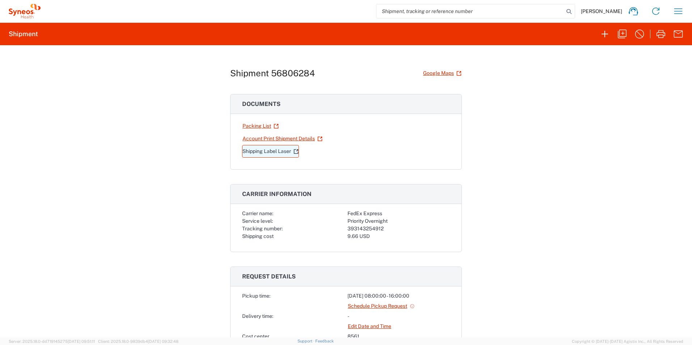
click at [263, 150] on link "Shipping Label Laser" at bounding box center [270, 151] width 57 height 13
